Goal: Feedback & Contribution: Leave review/rating

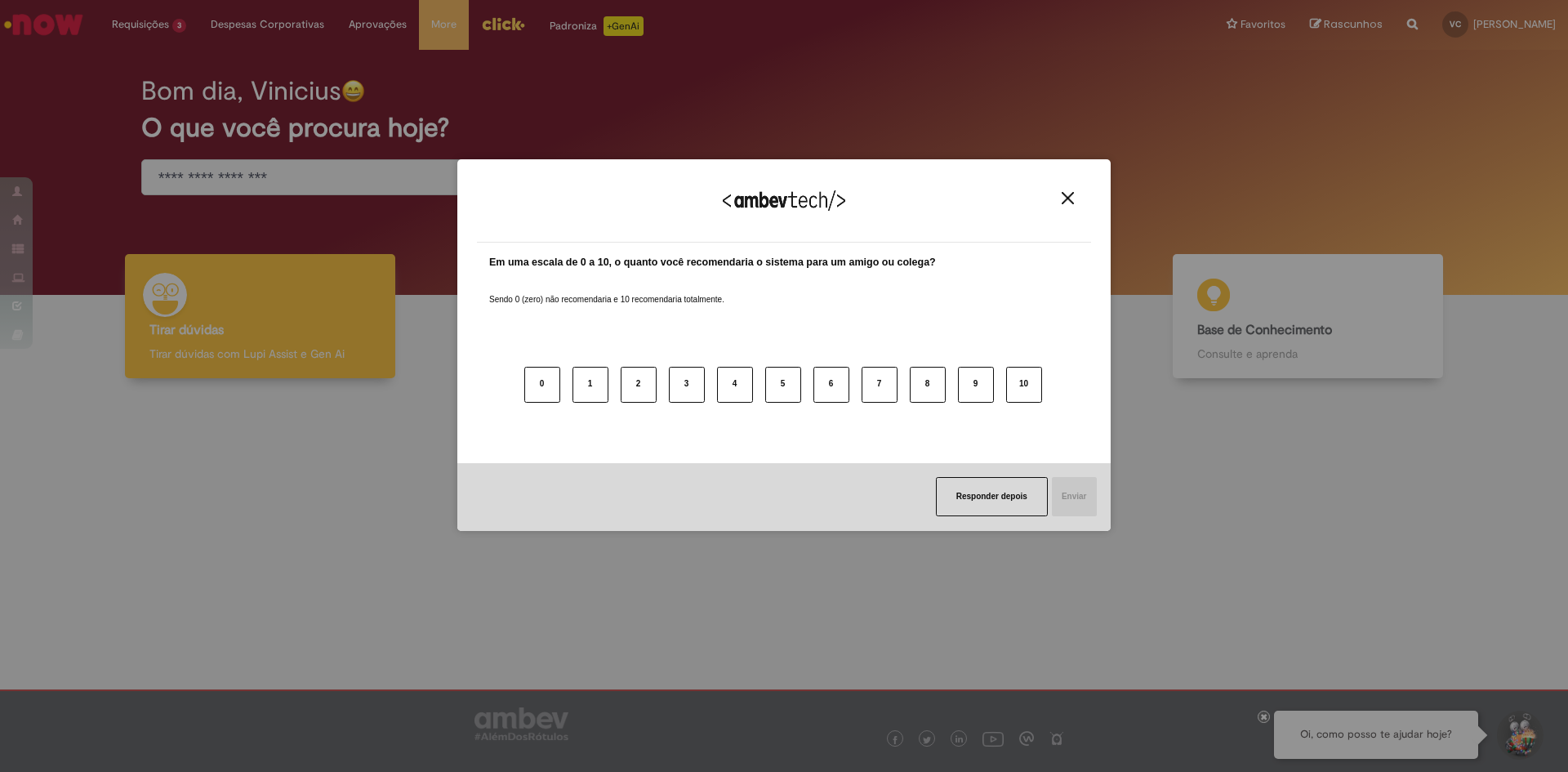
click at [1066, 189] on div "Agradecemos seu feedback!" at bounding box center [784, 210] width 614 height 63
click at [1066, 194] on img "Close" at bounding box center [1067, 198] width 12 height 12
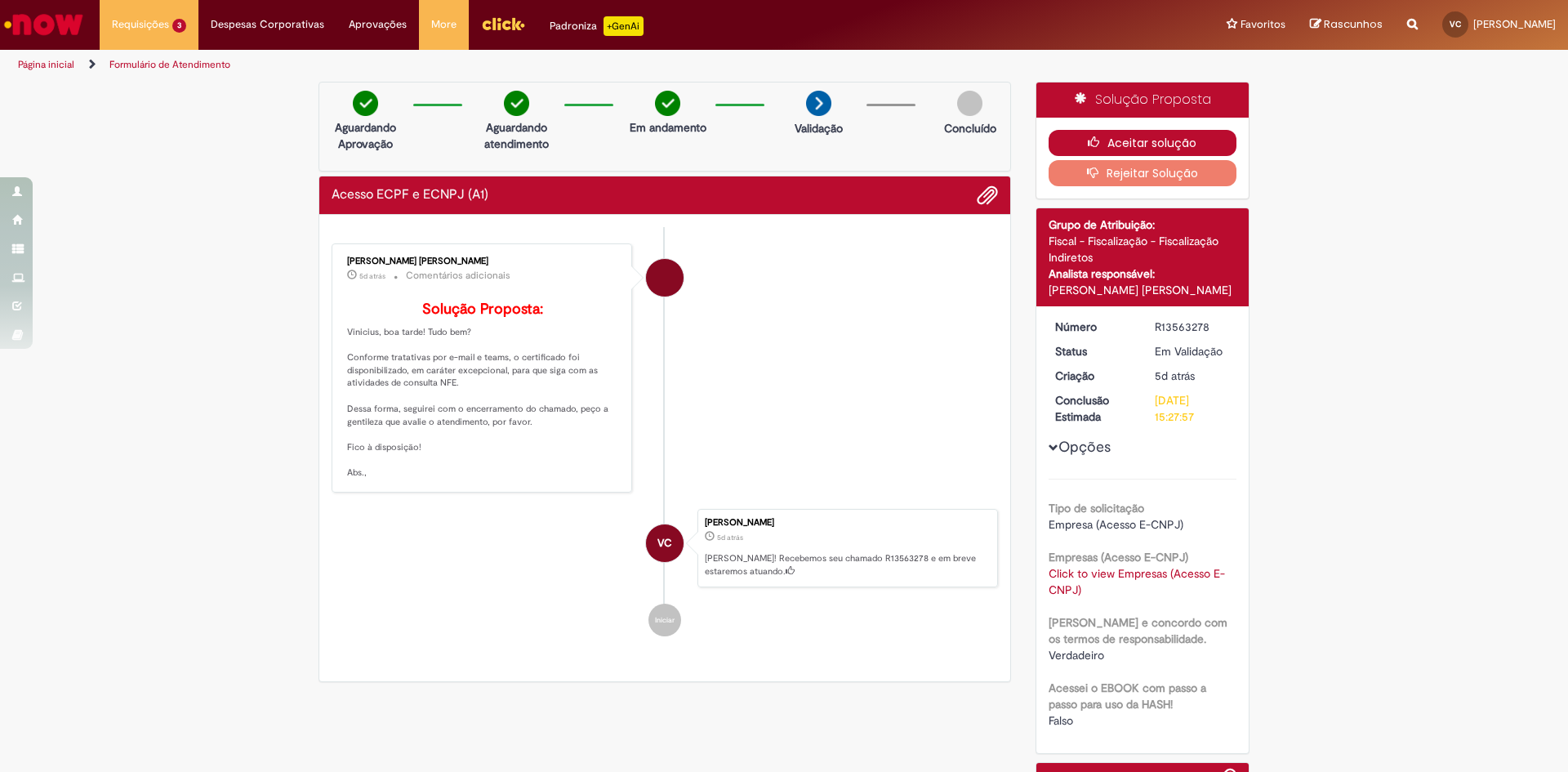
click at [1093, 134] on button "Aceitar solução" at bounding box center [1142, 143] width 189 height 26
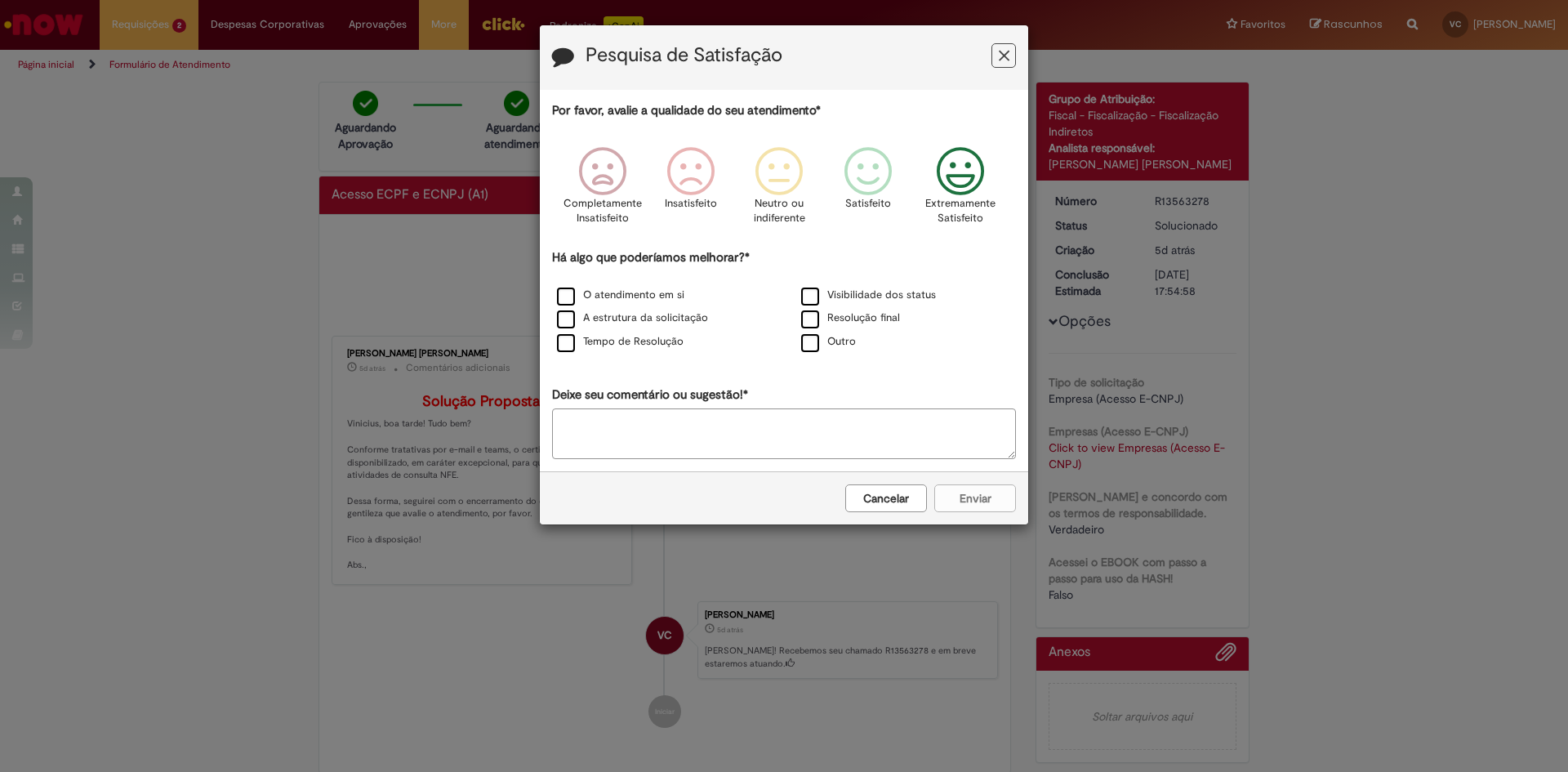
click at [951, 171] on icon "Feedback" at bounding box center [961, 172] width 61 height 49
click at [562, 289] on label "O atendimento em si" at bounding box center [620, 295] width 128 height 16
click at [813, 325] on label "Resolução final" at bounding box center [851, 318] width 99 height 16
drag, startPoint x: 650, startPoint y: 343, endPoint x: 890, endPoint y: 419, distance: 251.7
click at [653, 343] on label "Tempo de Resolução" at bounding box center [620, 342] width 127 height 16
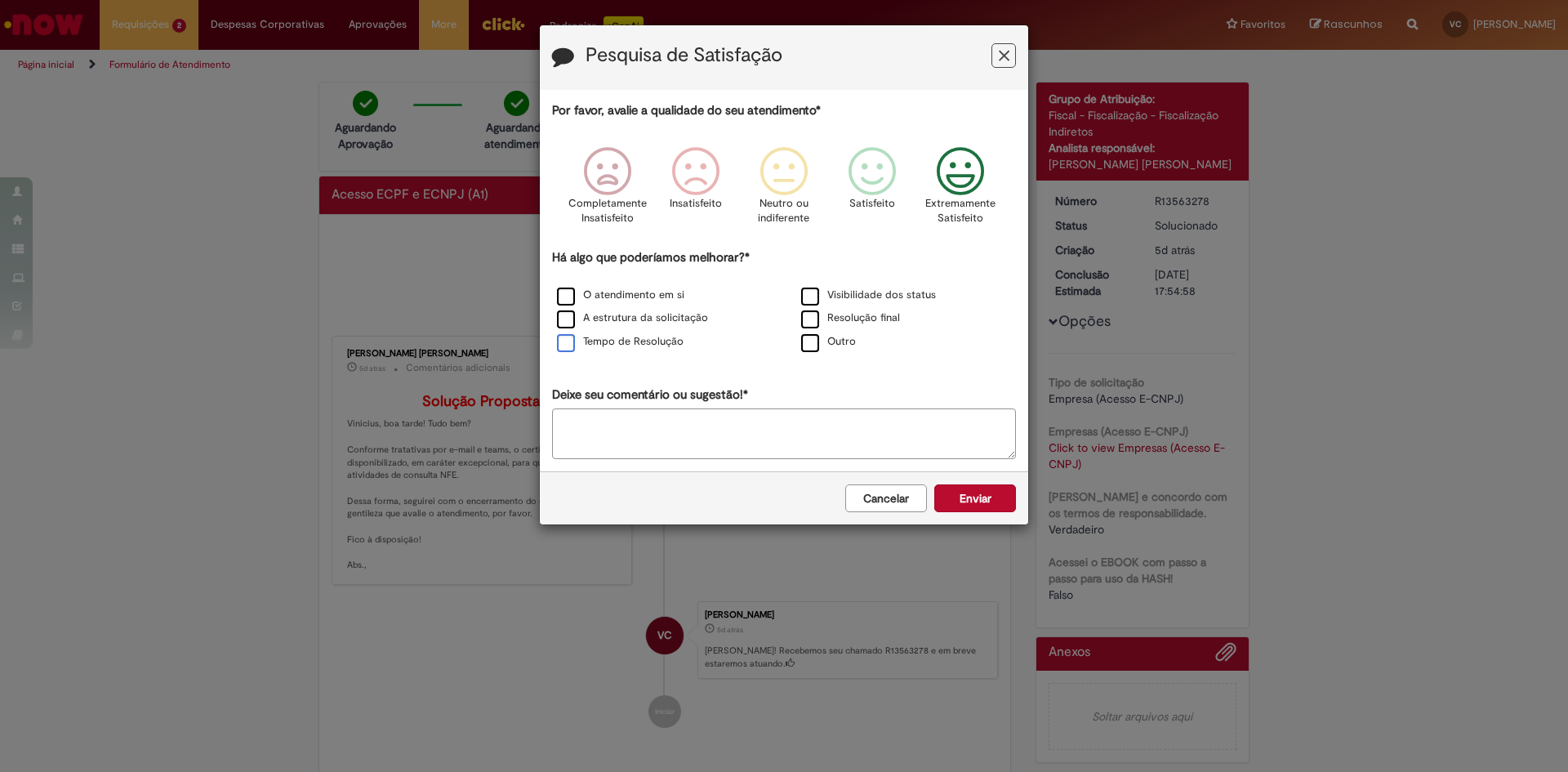
click at [566, 344] on label "Tempo de Resolução" at bounding box center [620, 342] width 127 height 16
click at [960, 488] on button "Enviar" at bounding box center [974, 498] width 82 height 28
